Goal: Task Accomplishment & Management: Manage account settings

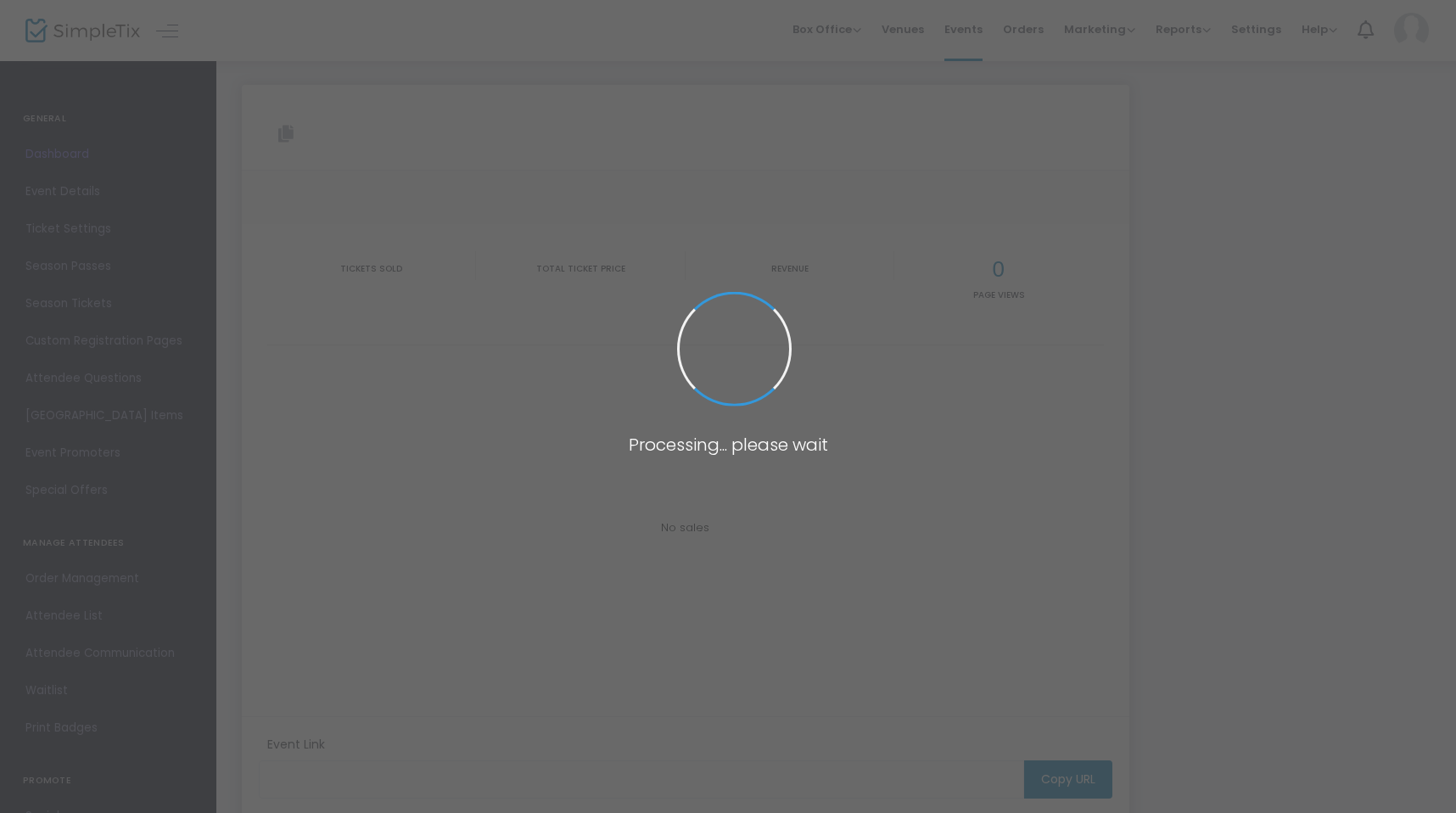
type input "https://www.simpletix.com/e/rudy-pavich-at-heavy-rotation-brewing-tickets-233634"
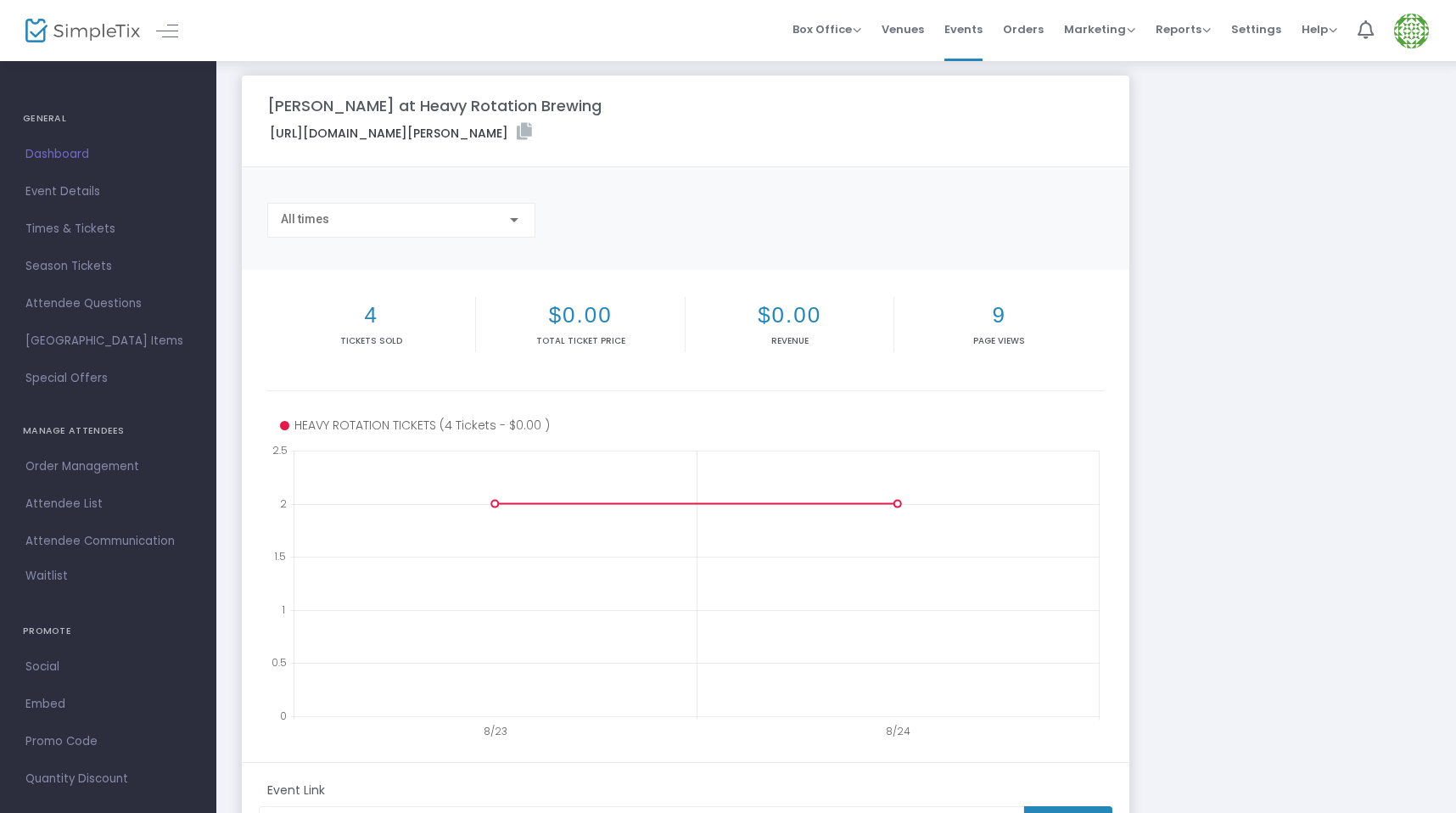
scroll to position [228, 0]
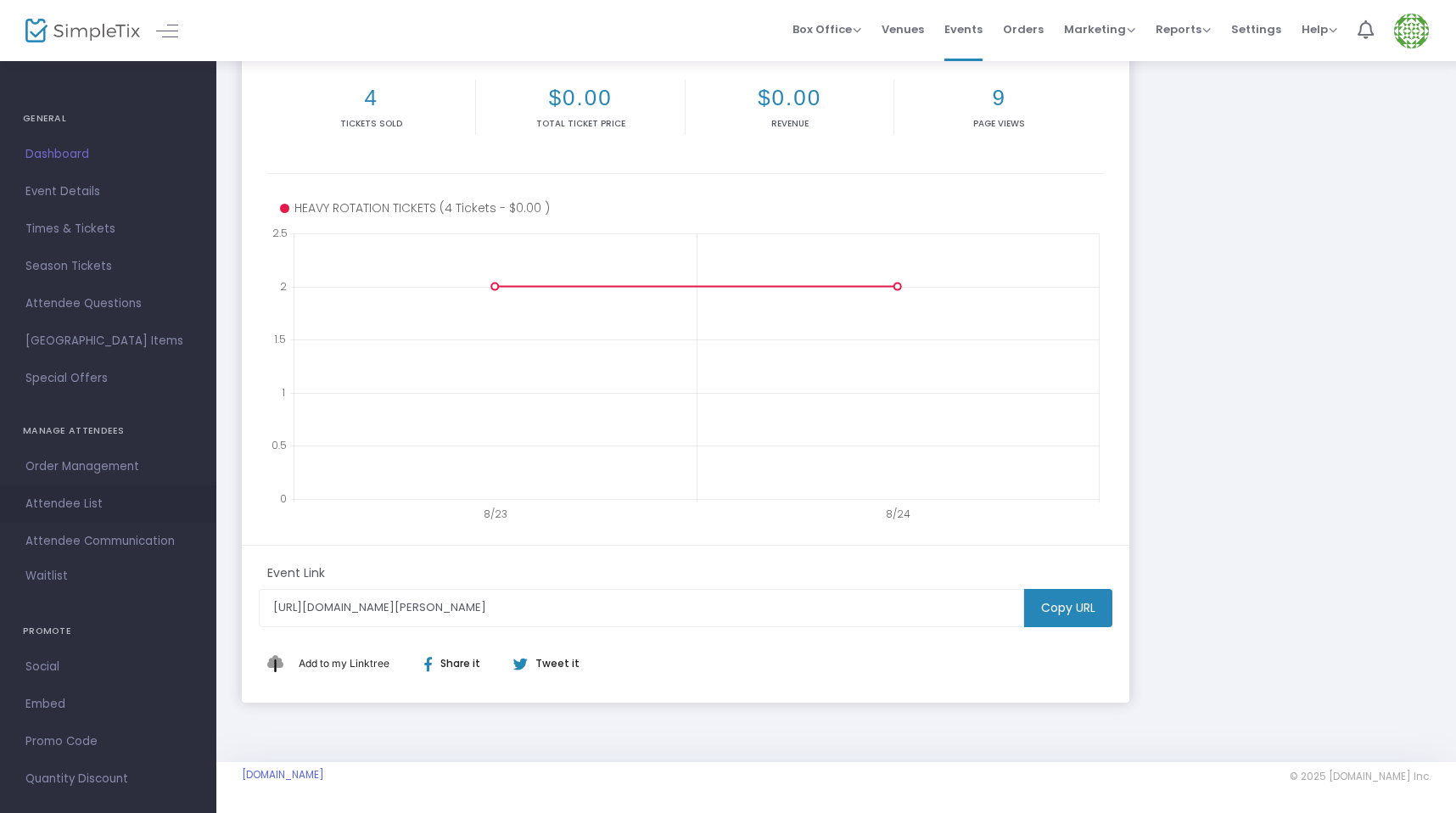
click at [65, 505] on span "Attendee List" at bounding box center [108, 504] width 165 height 22
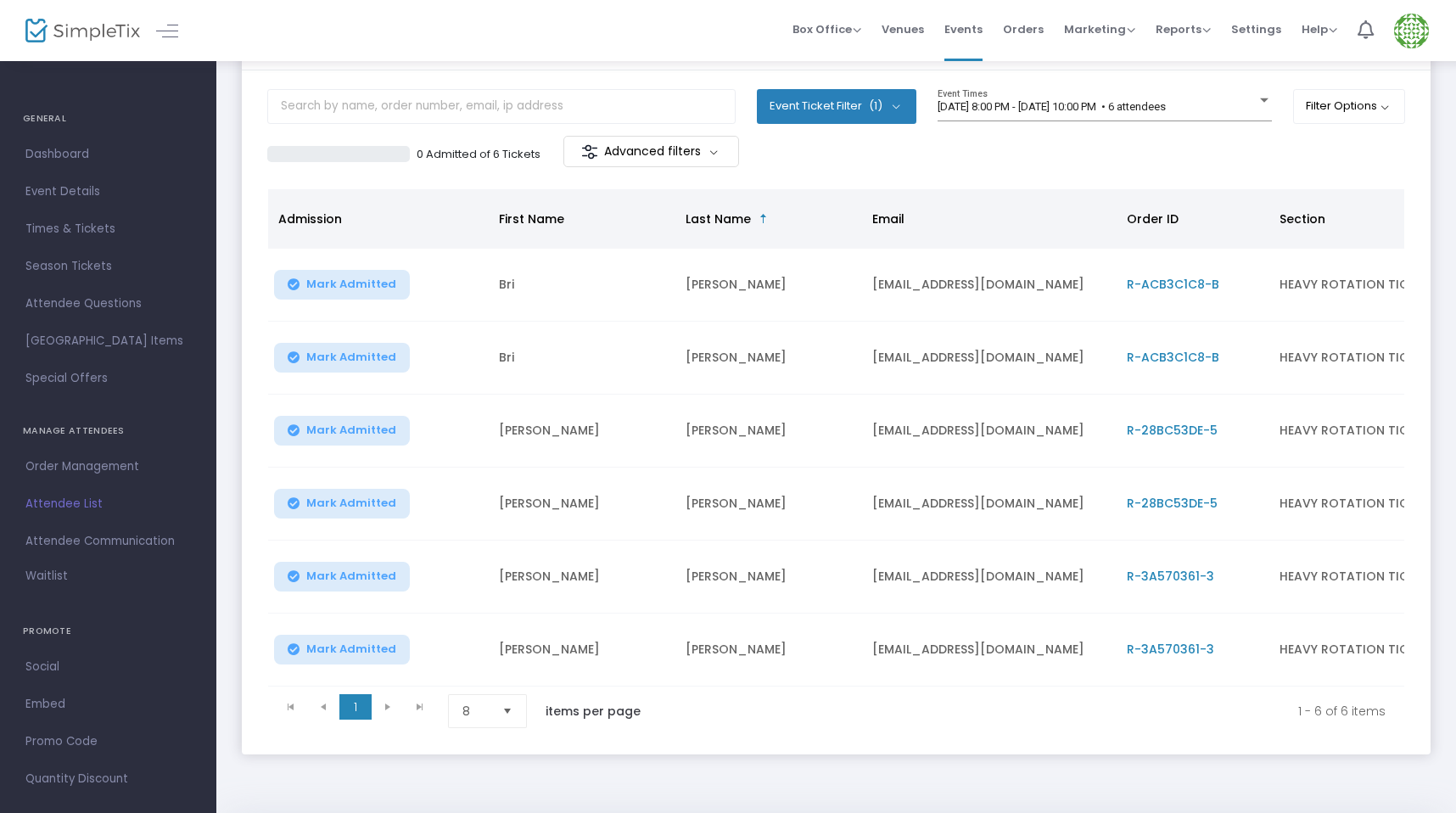
scroll to position [85, 0]
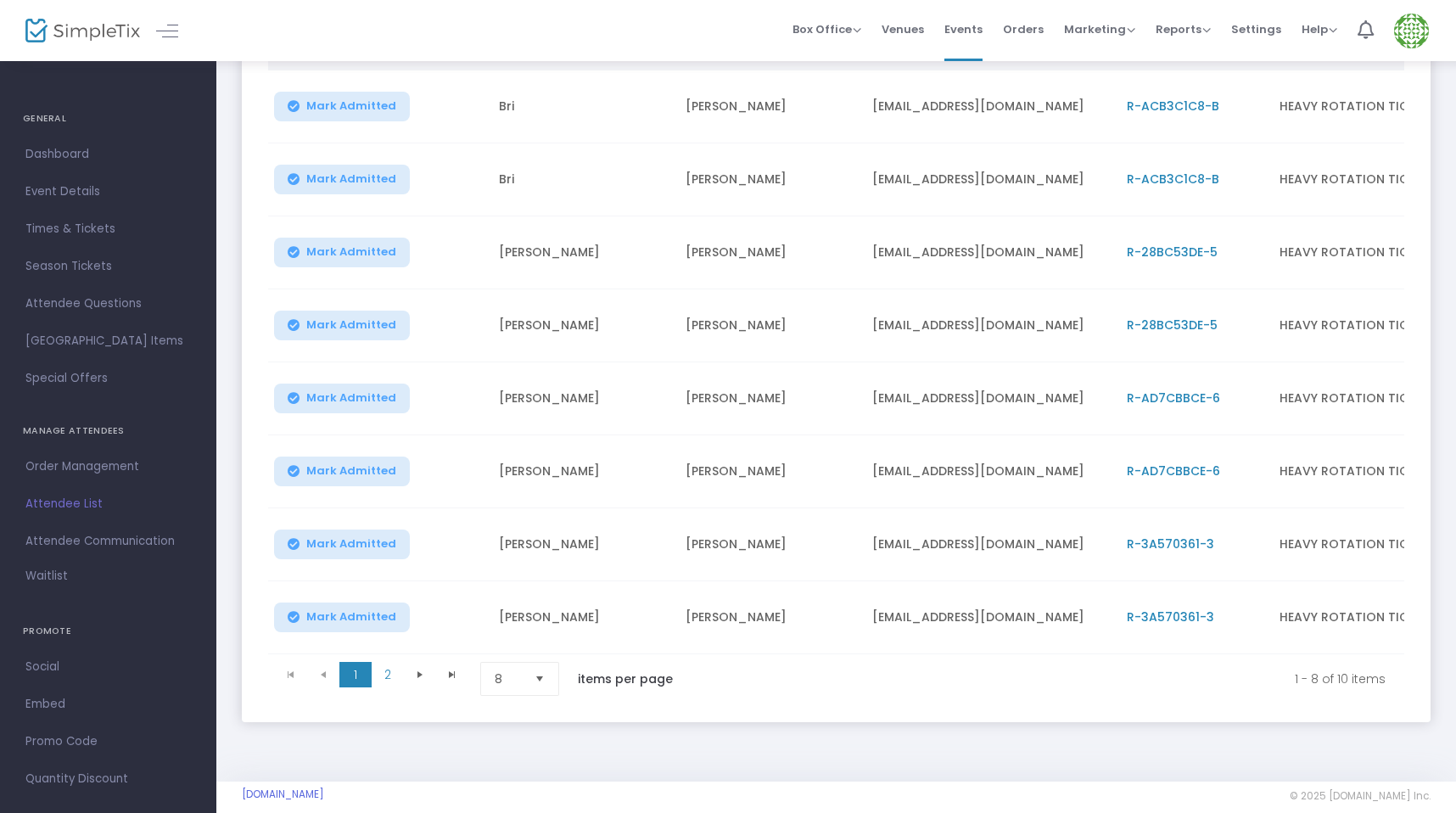
scroll to position [296, 0]
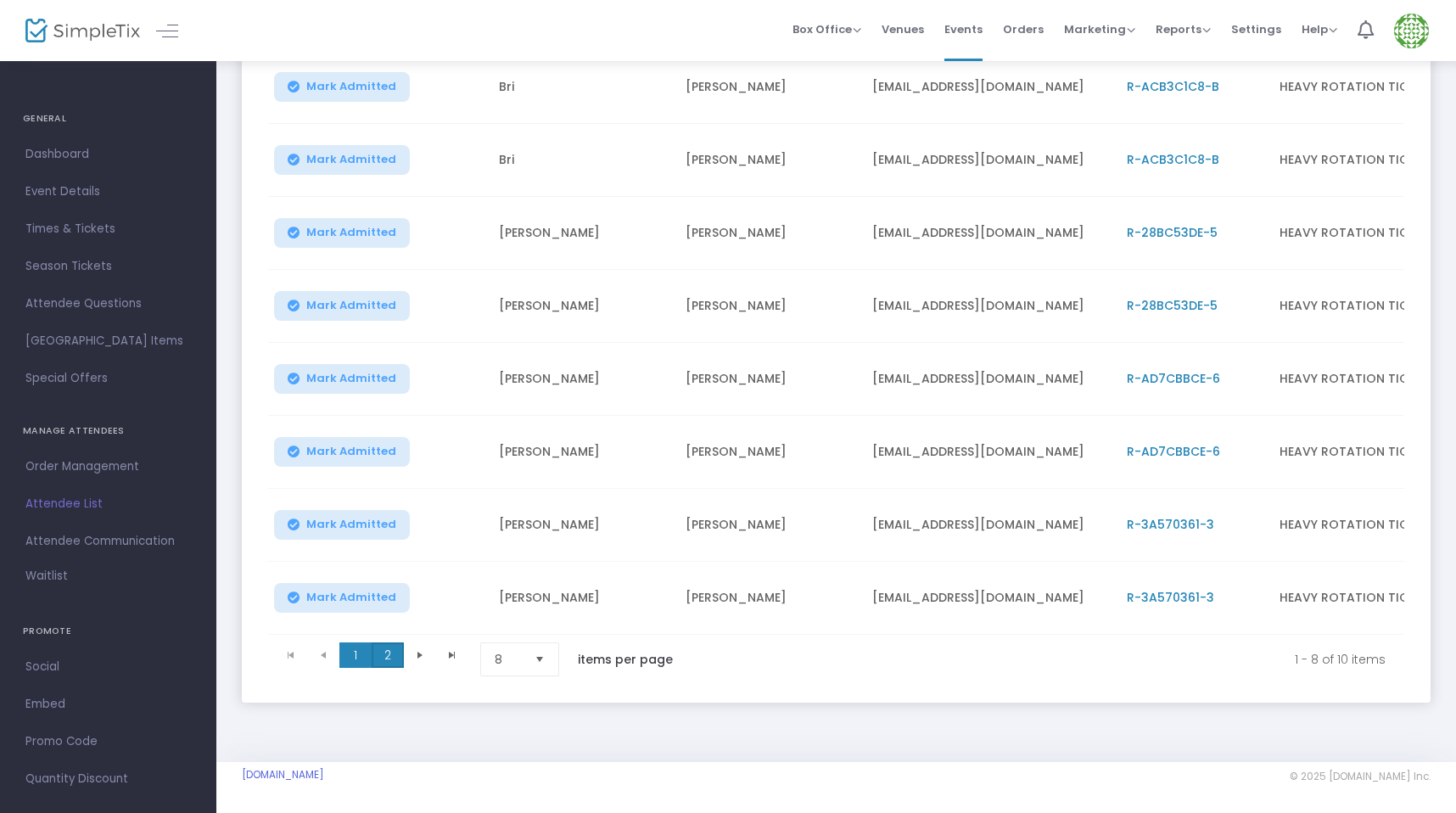
click at [395, 652] on span "2" at bounding box center [387, 656] width 33 height 26
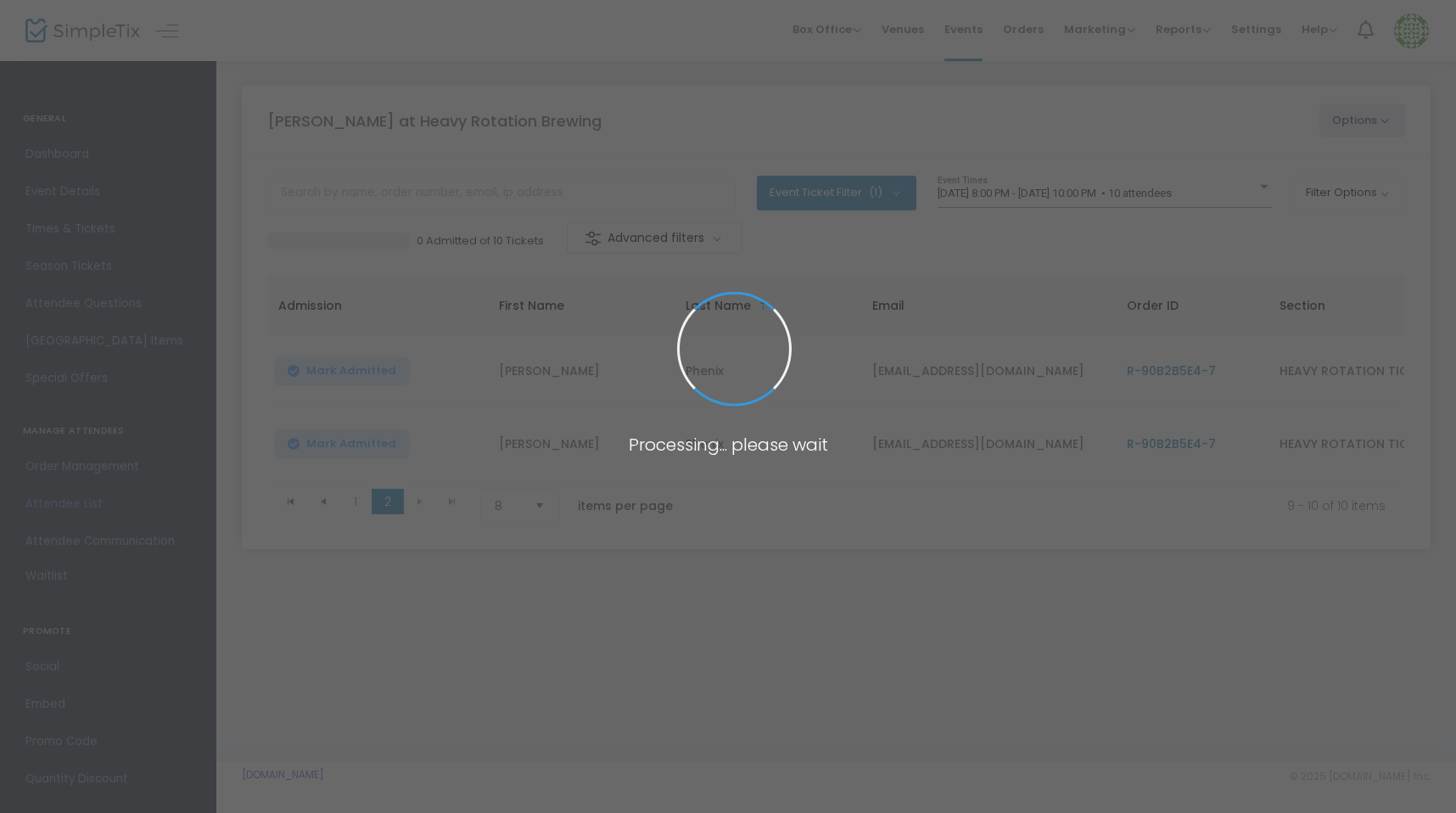
scroll to position [0, 0]
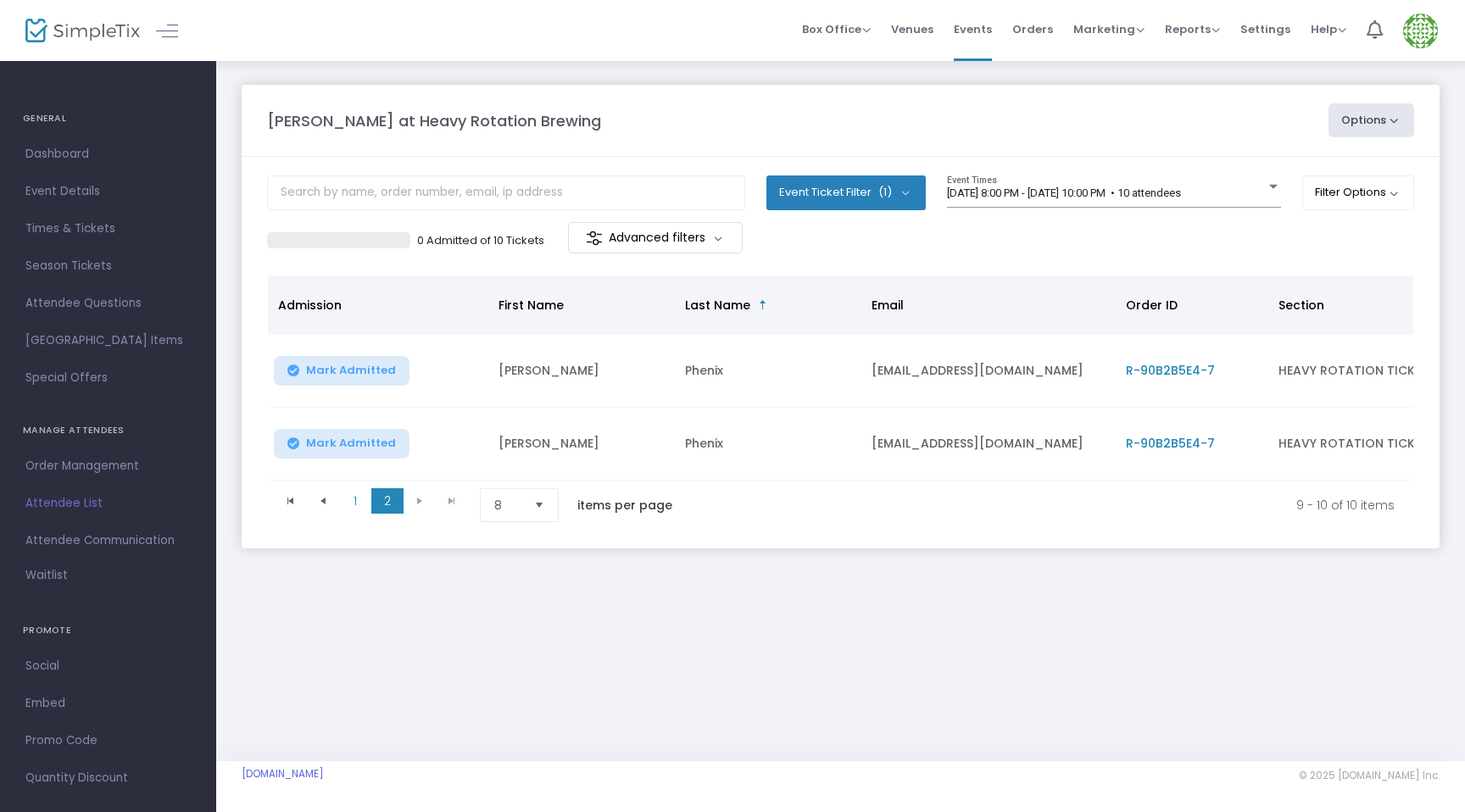
click at [537, 510] on span "Select" at bounding box center [539, 505] width 28 height 28
click at [515, 625] on li "50" at bounding box center [521, 613] width 81 height 34
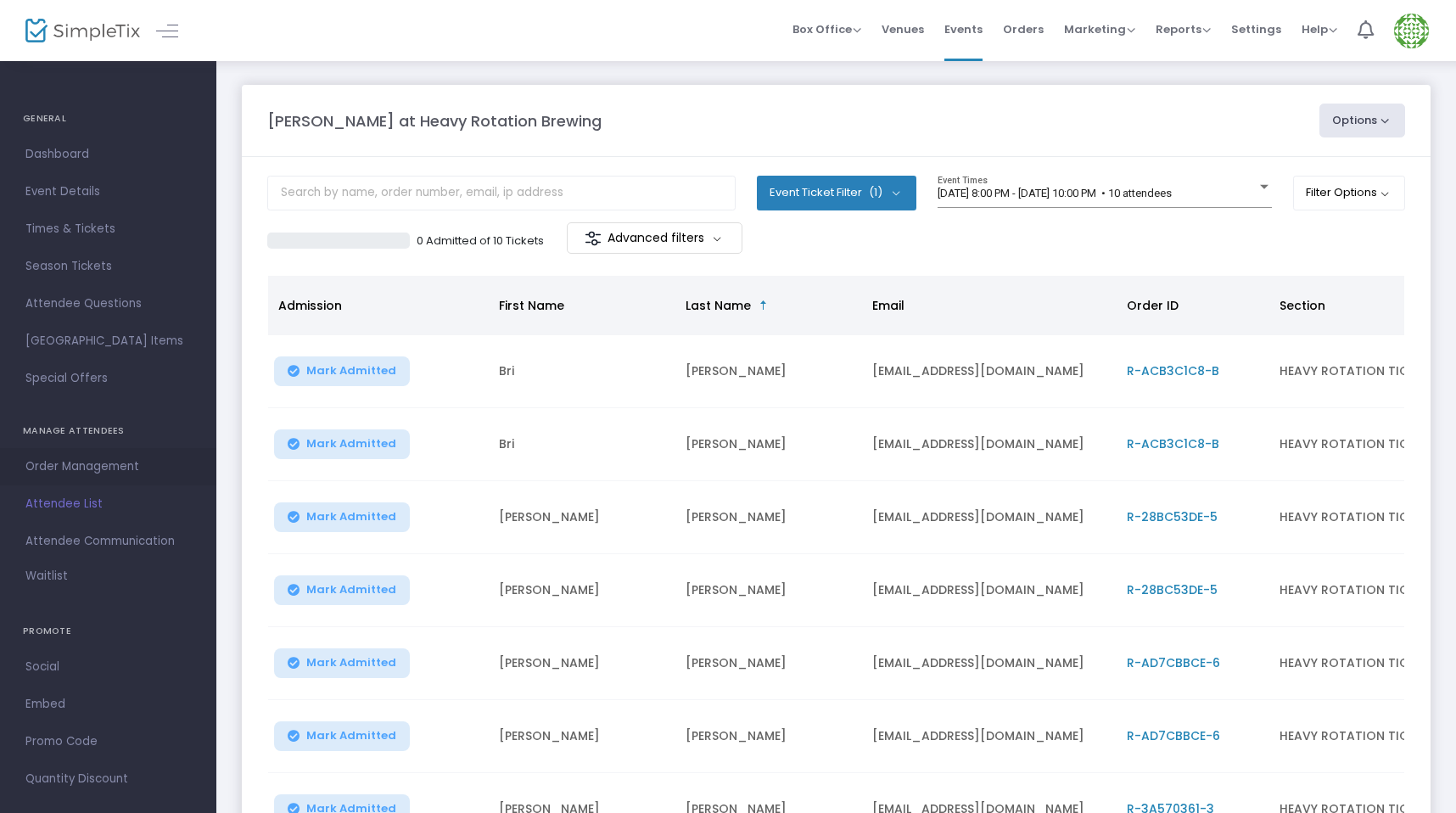
click at [90, 459] on span "Order Management" at bounding box center [108, 466] width 165 height 22
